Goal: Task Accomplishment & Management: Manage account settings

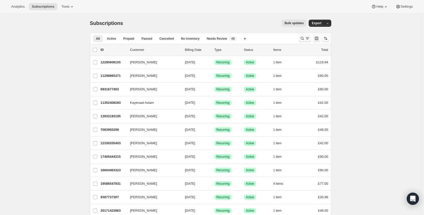
click at [305, 37] on icon "Search and filter results" at bounding box center [302, 38] width 5 height 5
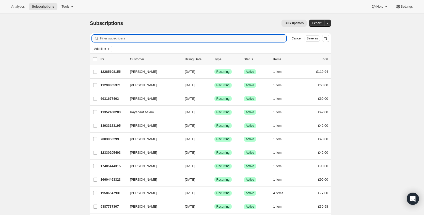
click at [177, 40] on input "Filter subscribers" at bounding box center [193, 38] width 186 height 7
type input "[PERSON_NAME][EMAIL_ADDRESS][DOMAIN_NAME]"
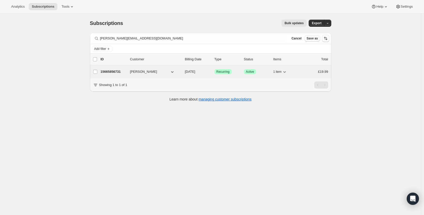
click at [126, 71] on p "15665856731" at bounding box center [113, 71] width 25 height 5
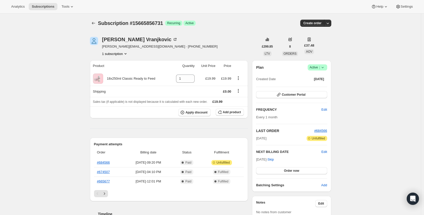
click at [325, 67] on icon at bounding box center [322, 67] width 5 height 5
click at [313, 85] on span "Cancel subscription" at bounding box center [317, 86] width 29 height 4
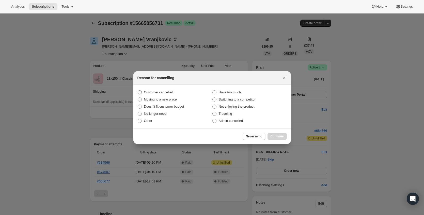
click at [166, 92] on span "Customer cancelled" at bounding box center [158, 92] width 29 height 4
click at [138, 90] on input "Customer cancelled" at bounding box center [138, 90] width 0 height 0
radio input "true"
click at [275, 137] on span "Continue" at bounding box center [277, 136] width 13 height 4
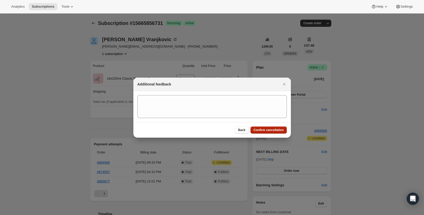
click at [280, 129] on span "Confirm cancellation" at bounding box center [269, 130] width 30 height 4
